Goal: Find specific page/section: Find specific page/section

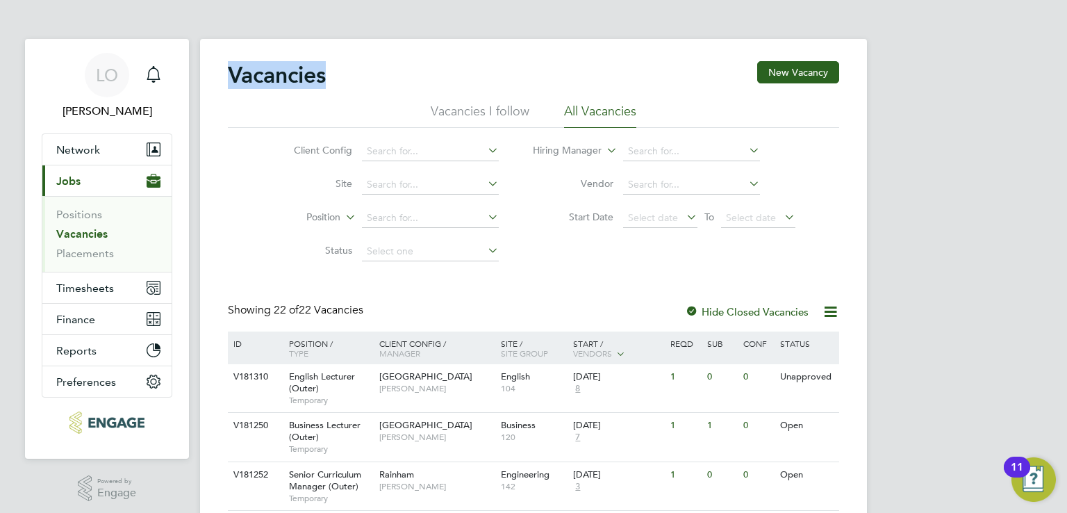
drag, startPoint x: 336, startPoint y: 72, endPoint x: 345, endPoint y: 73, distance: 9.1
click at [345, 73] on div "Vacancies New Vacancy" at bounding box center [534, 82] width 612 height 42
click at [320, 73] on h2 "Vacancies" at bounding box center [277, 75] width 98 height 28
click at [256, 81] on h2 "Vacancies" at bounding box center [277, 75] width 98 height 28
